Goal: Task Accomplishment & Management: Use online tool/utility

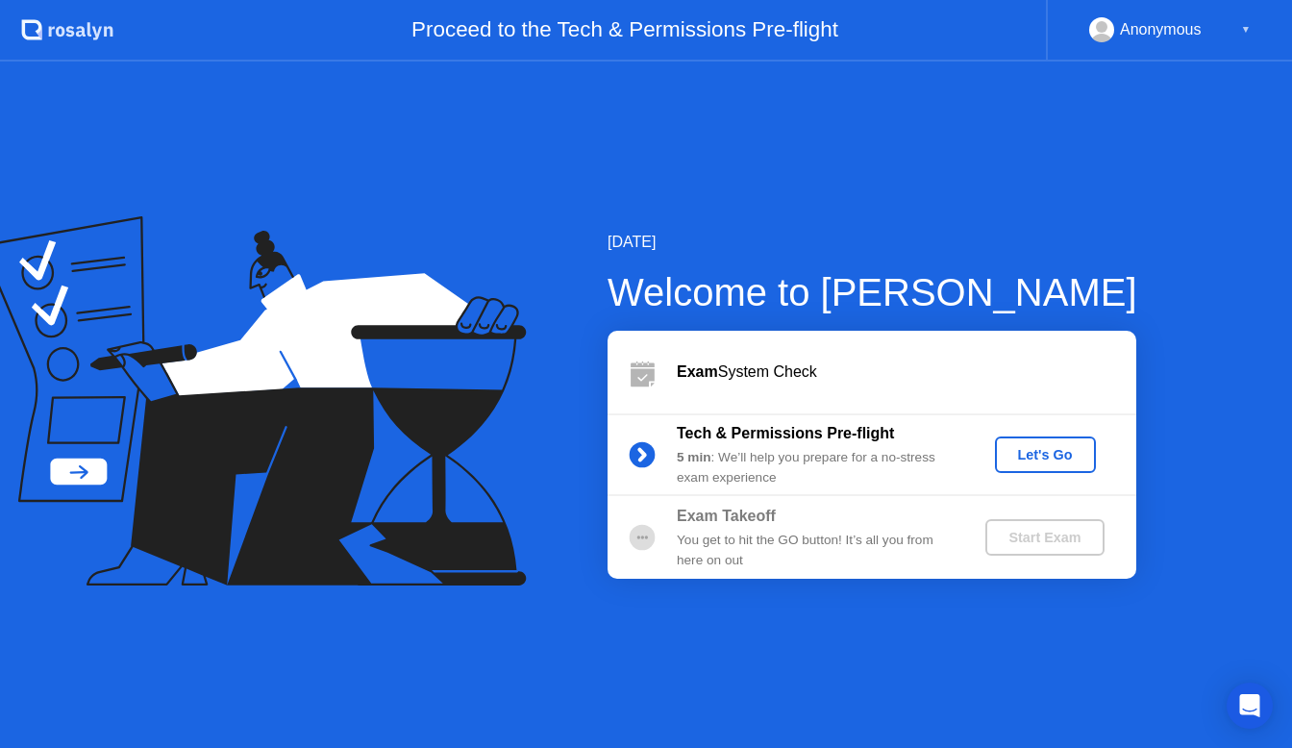
click at [1055, 447] on div "Let's Go" at bounding box center [1046, 454] width 86 height 15
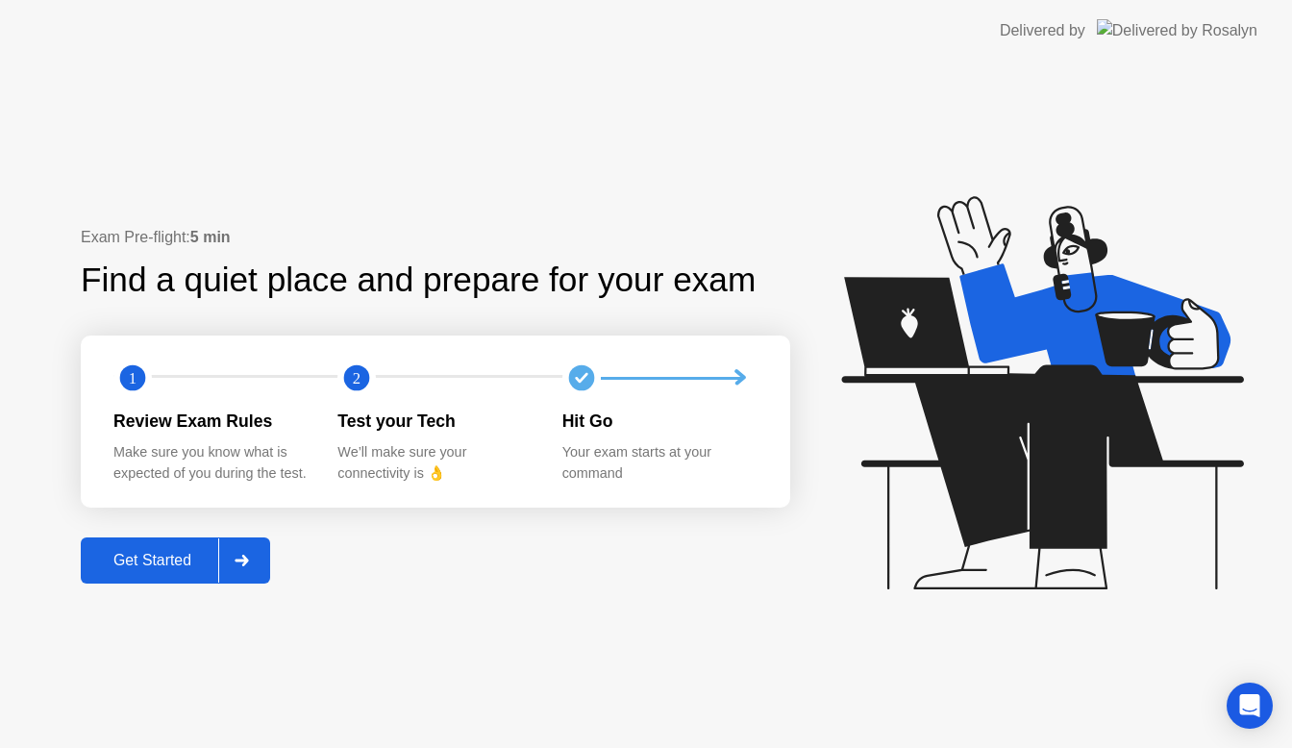
click at [177, 558] on div "Get Started" at bounding box center [153, 560] width 132 height 17
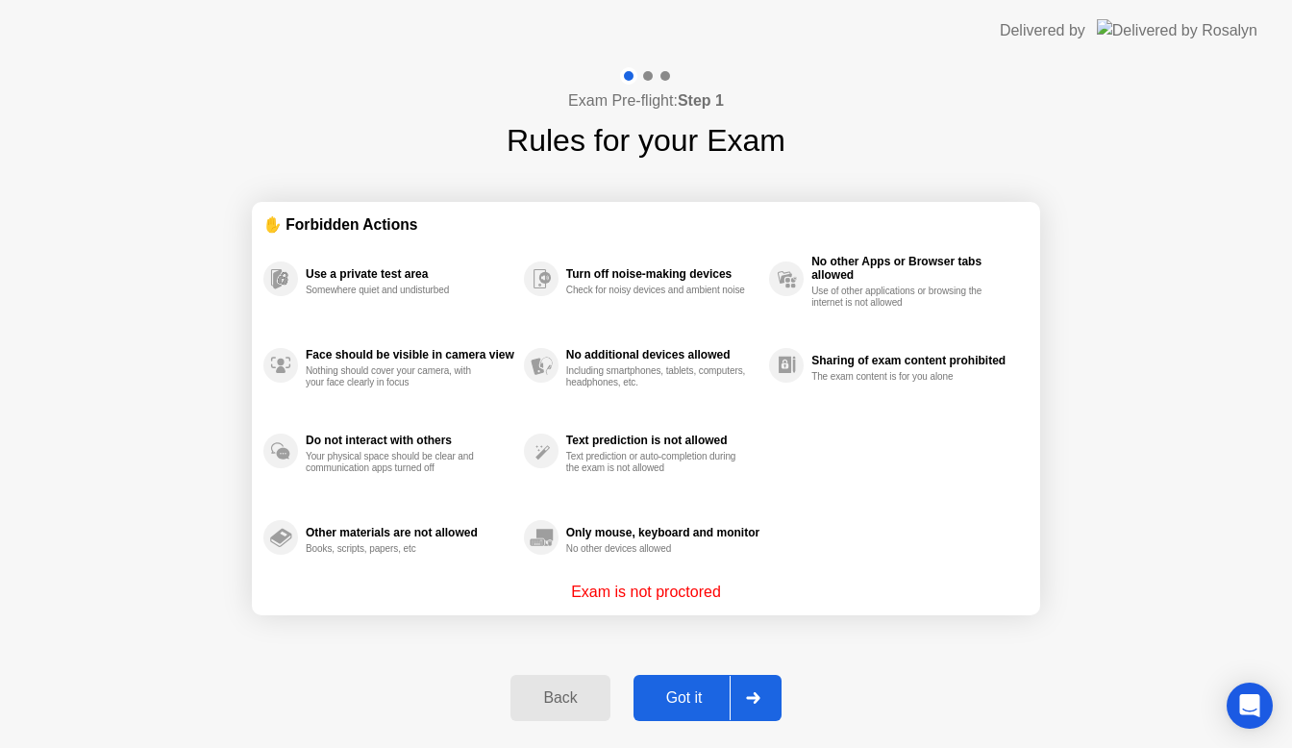
click at [693, 705] on div "Got it" at bounding box center [684, 697] width 90 height 17
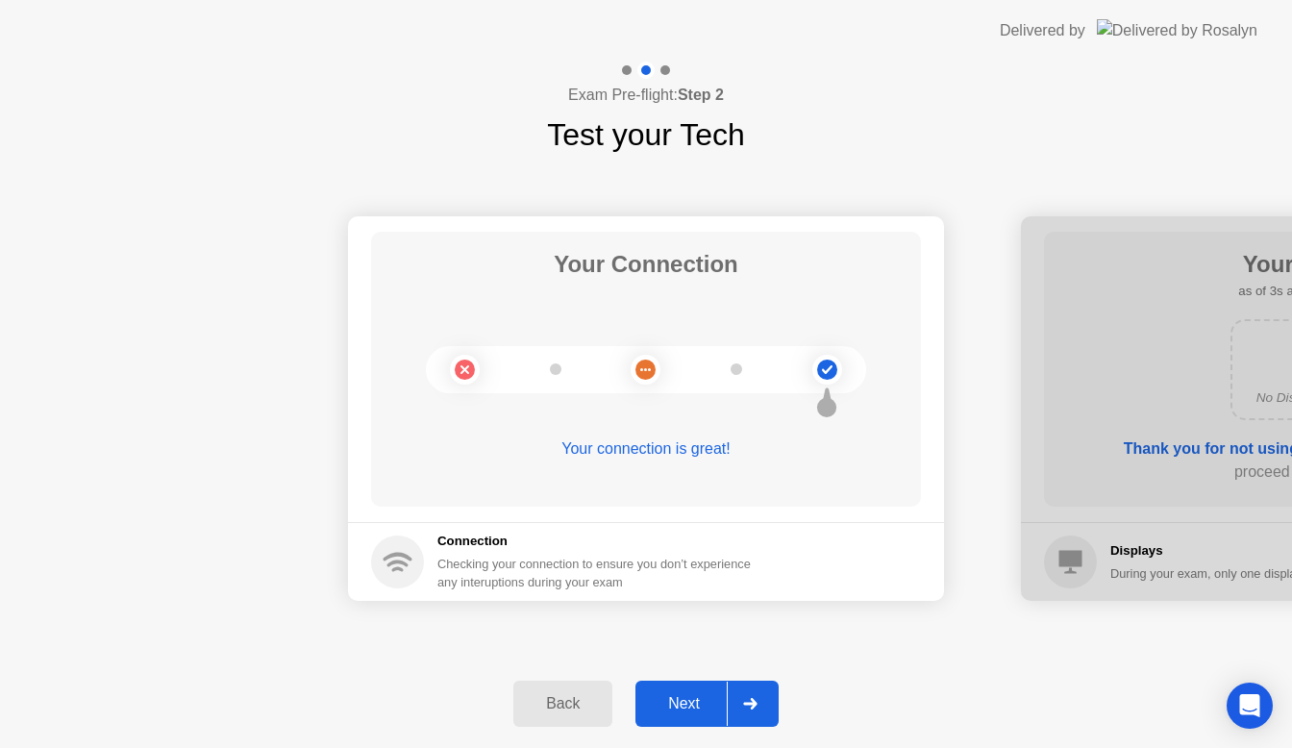
click at [669, 701] on div "Next" at bounding box center [684, 703] width 86 height 17
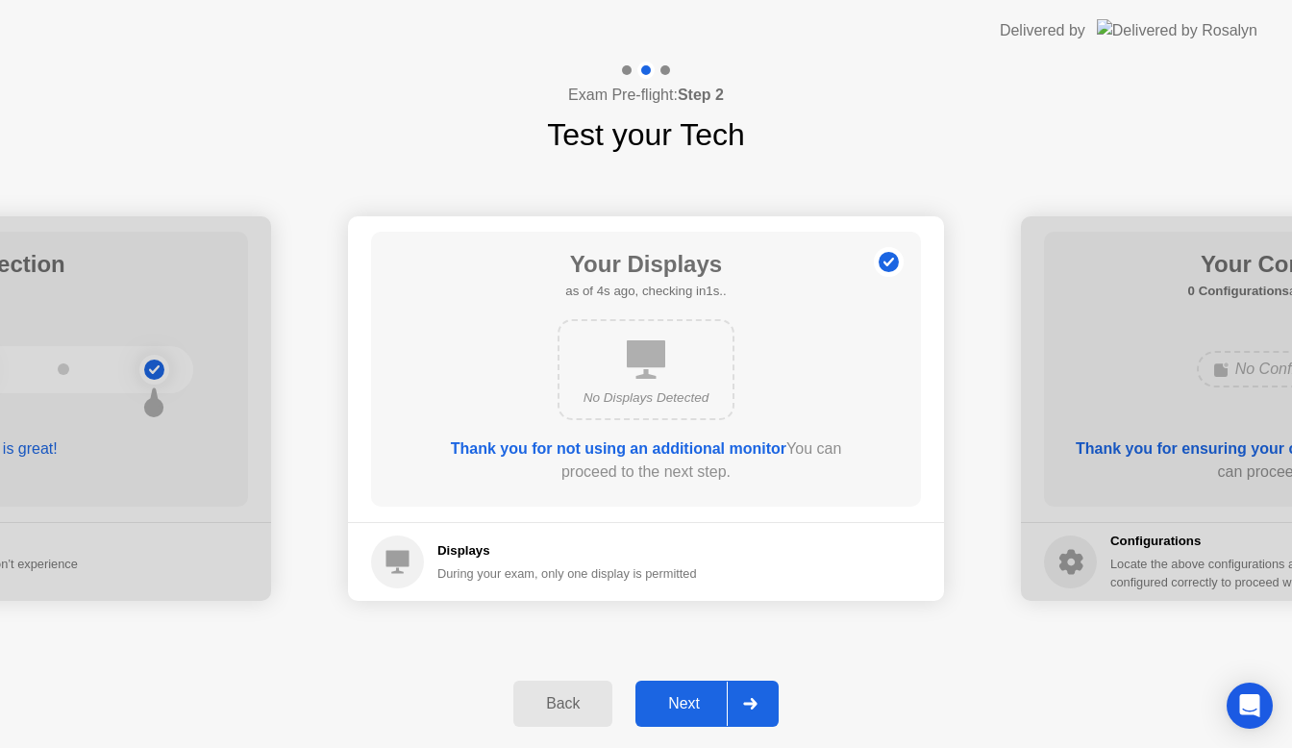
click at [683, 723] on button "Next" at bounding box center [706, 704] width 143 height 46
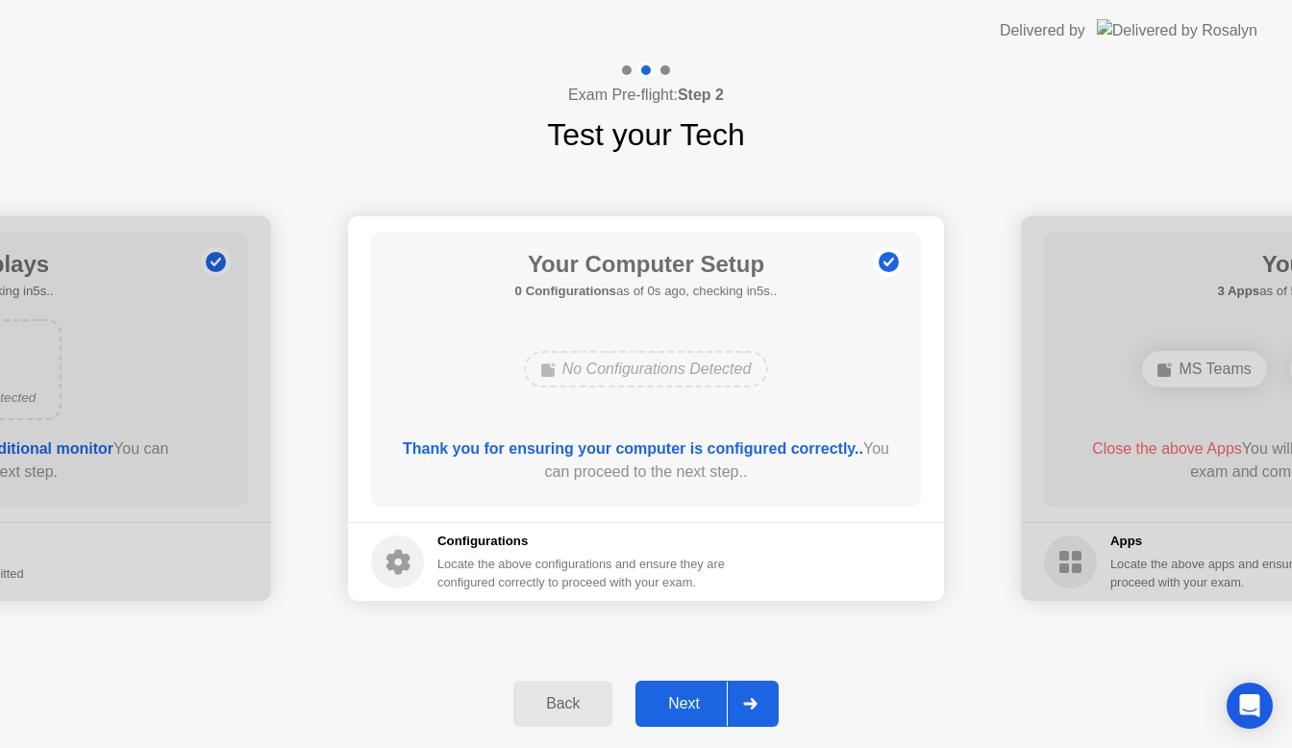
click at [409, 746] on div "Back Next" at bounding box center [646, 704] width 1292 height 88
click at [660, 715] on button "Next" at bounding box center [706, 704] width 143 height 46
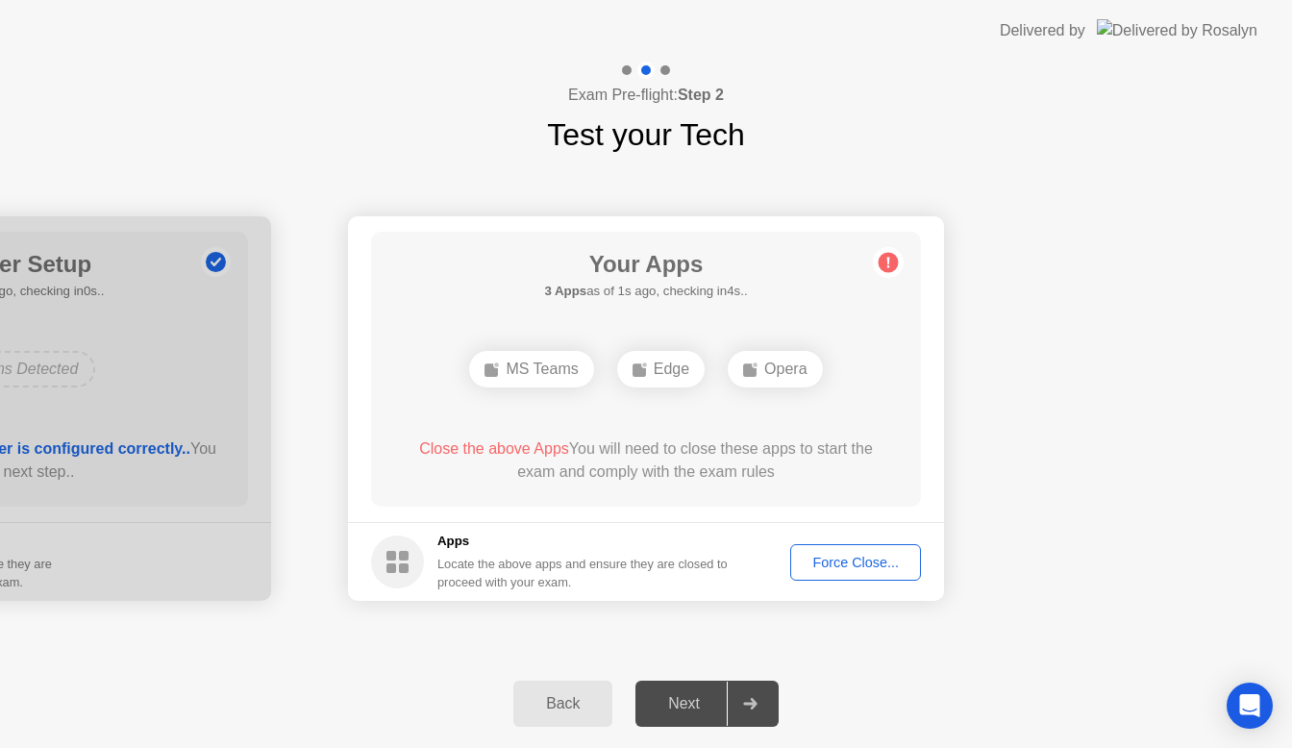
click at [176, 745] on div "Back Next" at bounding box center [646, 704] width 1292 height 88
click at [862, 568] on div "Force Close..." at bounding box center [855, 562] width 117 height 15
click at [886, 567] on div "Force Close..." at bounding box center [855, 562] width 117 height 15
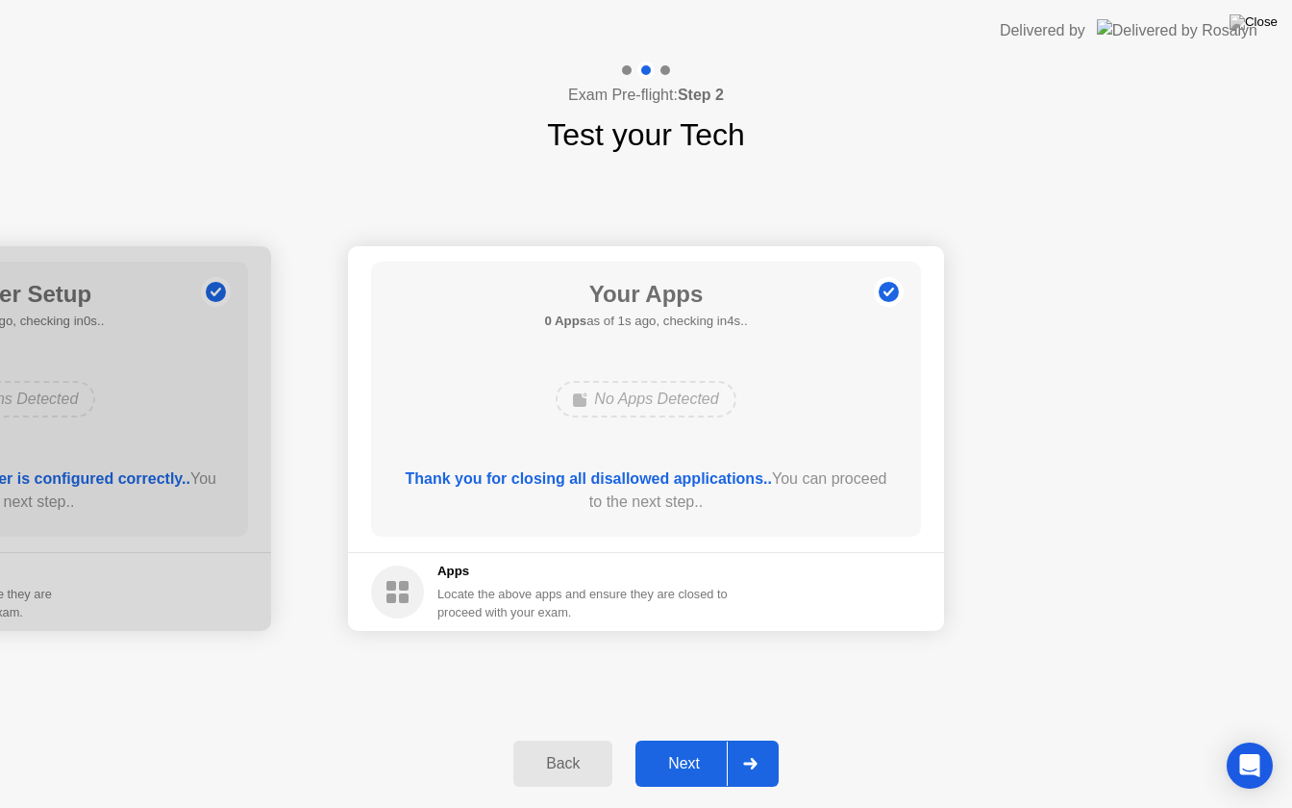
click at [711, 747] on div "Next" at bounding box center [684, 763] width 86 height 17
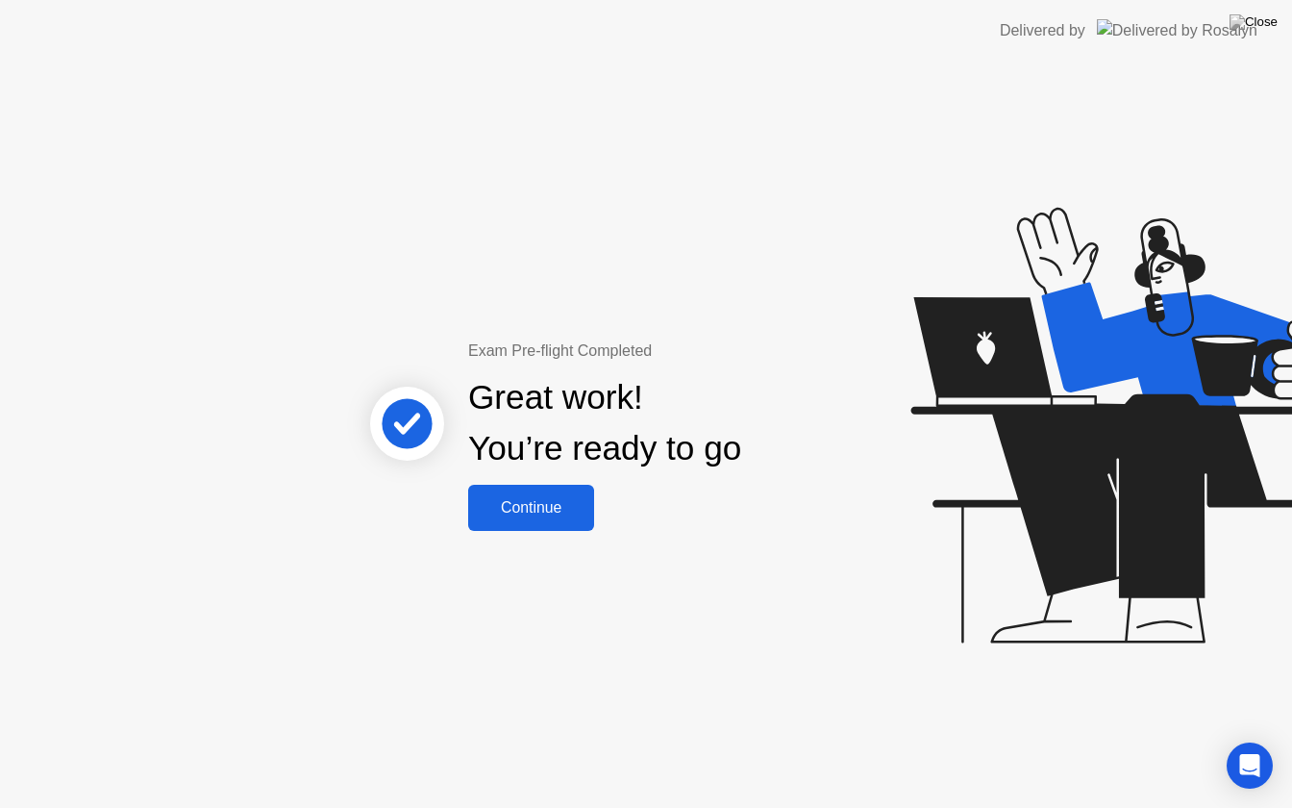
click at [583, 509] on div "Continue" at bounding box center [531, 507] width 114 height 17
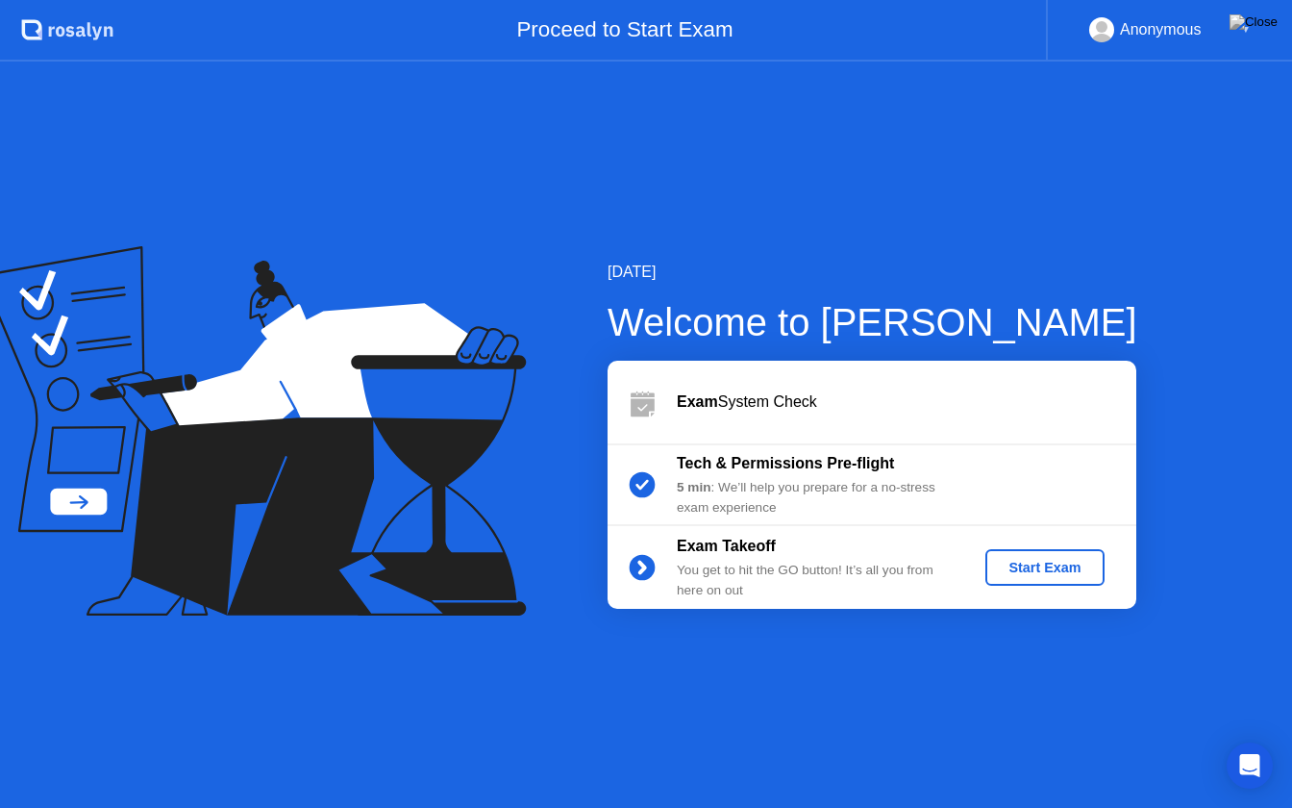
click at [1069, 575] on div "Start Exam" at bounding box center [1044, 567] width 103 height 15
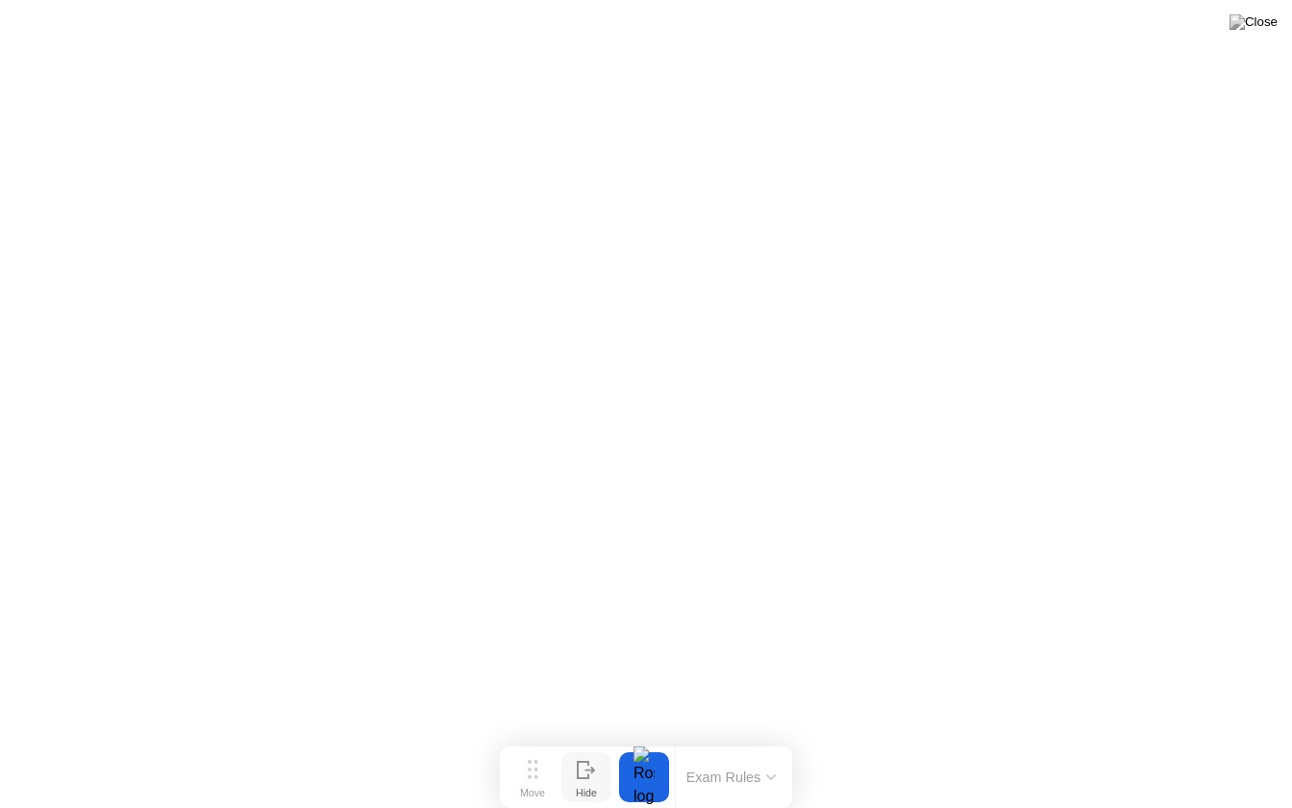
click at [580, 747] on div "Hide" at bounding box center [586, 792] width 21 height 12
click at [1214, 747] on icon at bounding box center [1219, 769] width 11 height 16
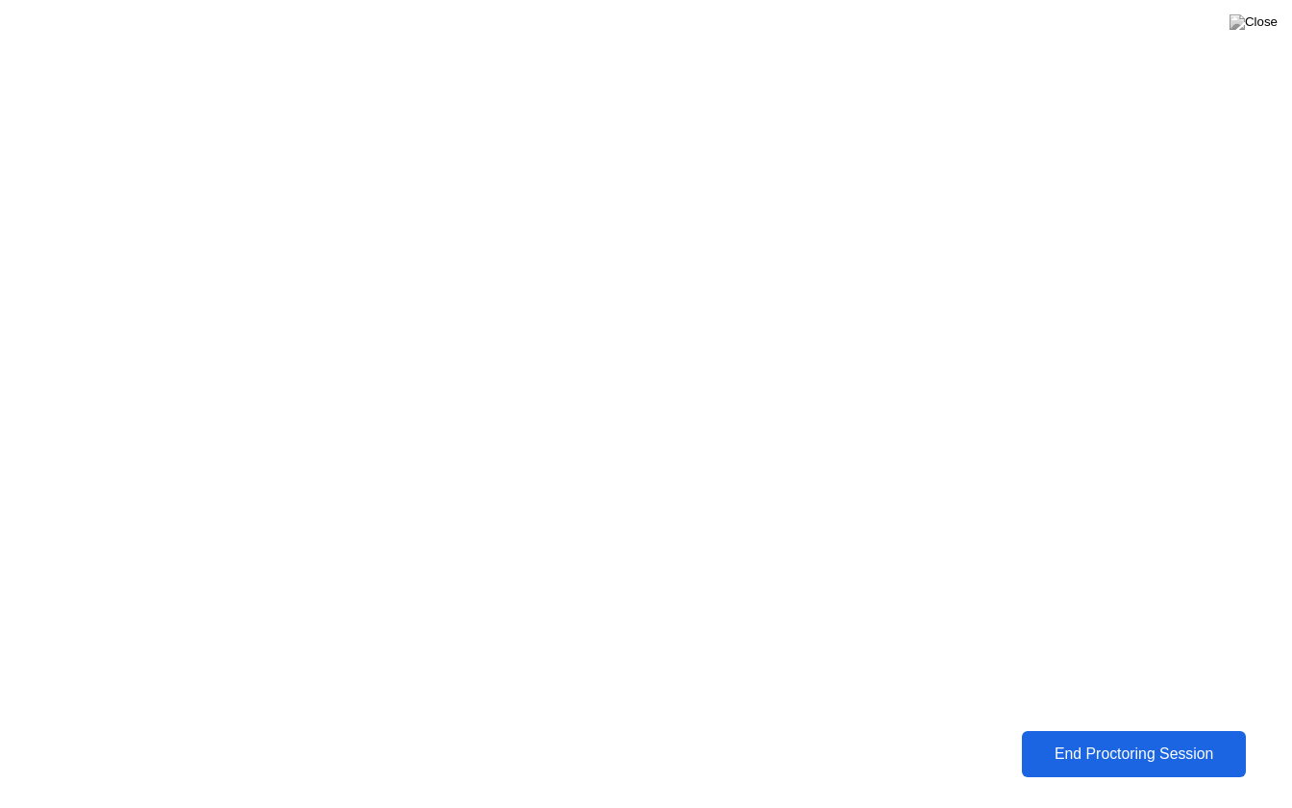
click at [1129, 747] on div "End Proctoring Session" at bounding box center [1133, 753] width 213 height 17
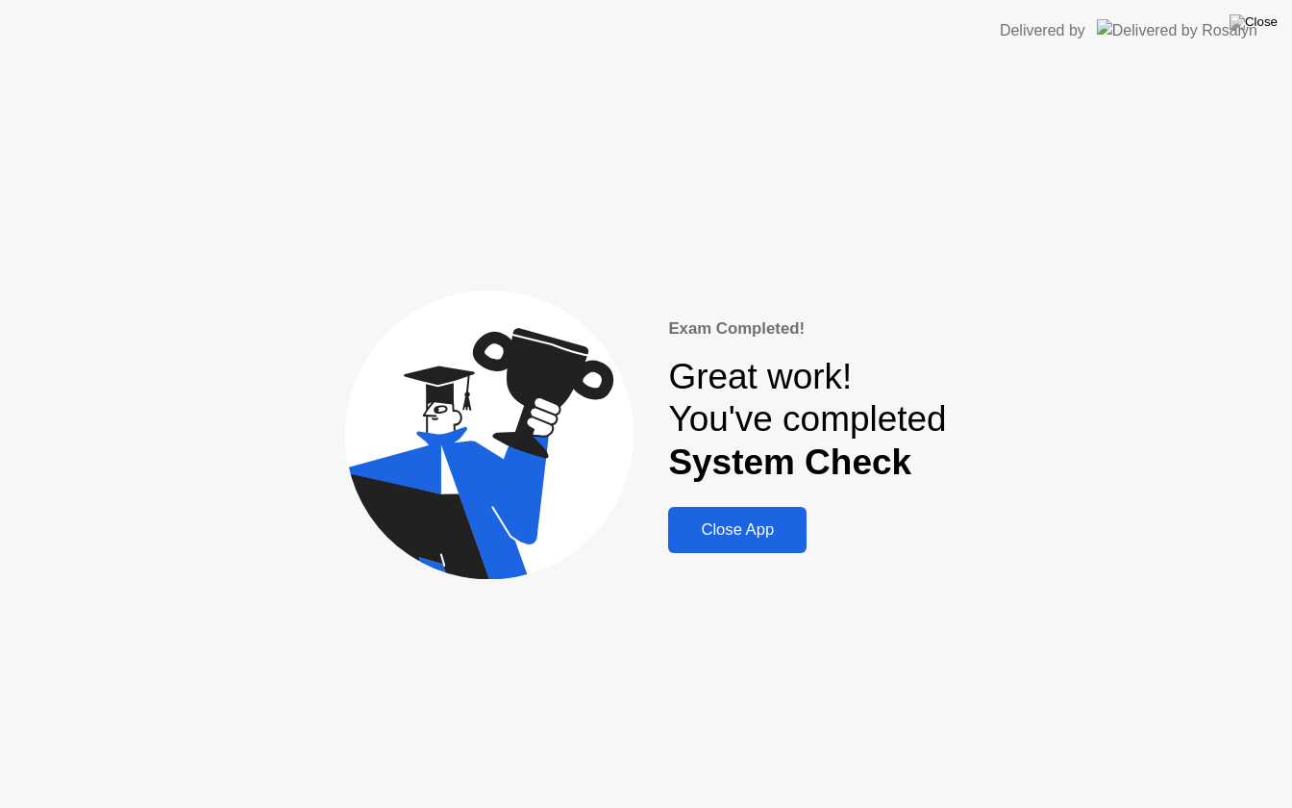
click at [727, 524] on div "Close App" at bounding box center [737, 529] width 127 height 19
